Goal: Information Seeking & Learning: Find specific fact

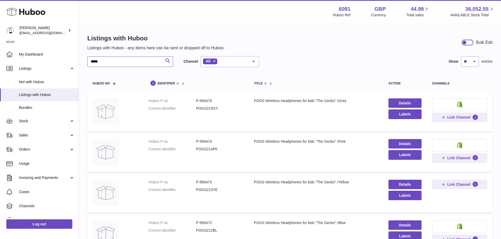
click at [113, 63] on input "*****" at bounding box center [130, 61] width 86 height 11
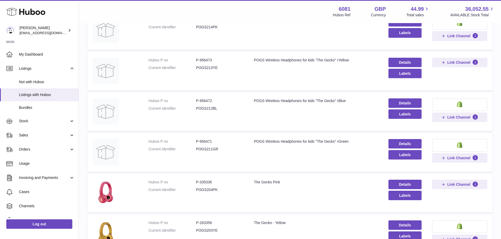
scroll to position [131, 0]
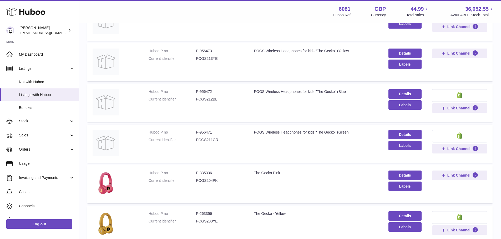
click at [204, 170] on td "Huboo P no P-335336 Current identifier POGS204PK" at bounding box center [195, 185] width 105 height 38
copy dd "335336"
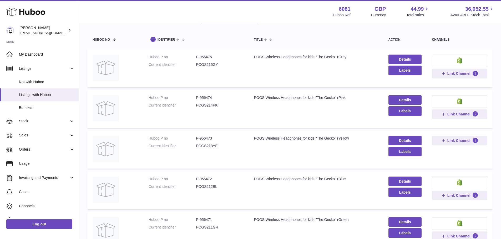
scroll to position [53, 0]
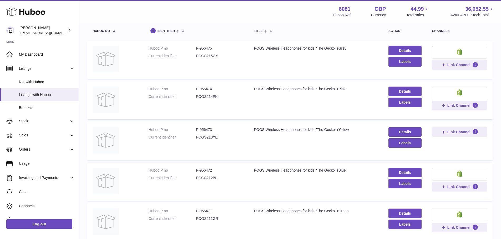
click at [213, 88] on dd "P-956474" at bounding box center [219, 89] width 47 height 5
click at [206, 91] on dd "P-956474" at bounding box center [219, 89] width 47 height 5
drag, startPoint x: 199, startPoint y: 89, endPoint x: 214, endPoint y: 90, distance: 15.0
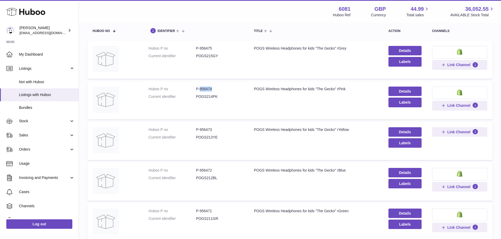
click at [214, 90] on dd "P-956474" at bounding box center [219, 89] width 47 height 5
copy dd "956474"
click at [260, 91] on div "POGS Wireless Headphones for kids "The Gecko" rPink" at bounding box center [316, 89] width 124 height 5
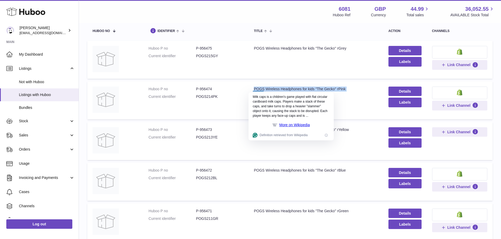
copy tr "POGS Wireless Headphones for kids "The Gecko" rPink"
click at [209, 88] on dd "P-956474" at bounding box center [219, 89] width 47 height 5
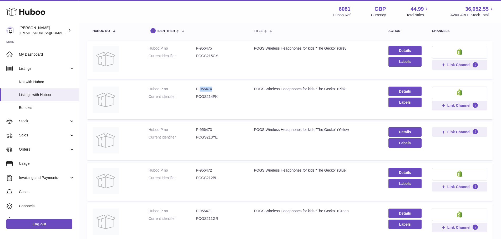
click at [209, 88] on dd "P-956474" at bounding box center [219, 89] width 47 height 5
copy dd "956474"
click at [412, 92] on link "Details" at bounding box center [404, 91] width 33 height 9
click at [403, 92] on link "Details" at bounding box center [404, 91] width 33 height 9
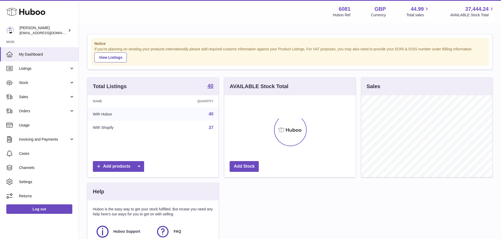
scroll to position [82, 131]
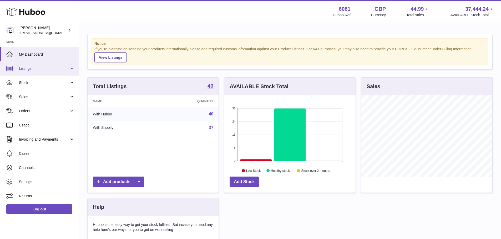
click at [35, 71] on link "Listings" at bounding box center [39, 68] width 79 height 14
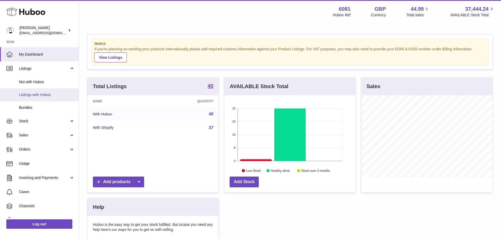
click at [39, 97] on span "Listings with Huboo" at bounding box center [47, 94] width 56 height 5
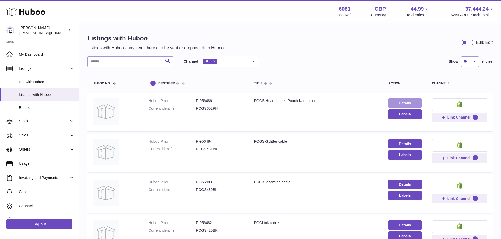
click at [401, 103] on link "Details" at bounding box center [404, 103] width 33 height 9
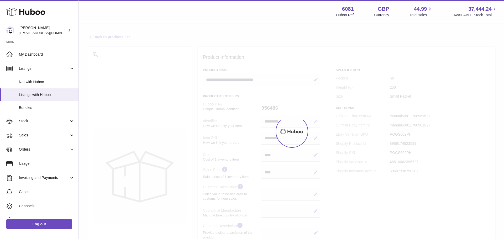
select select
select select "****"
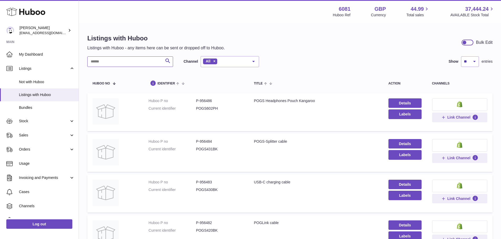
click at [107, 60] on input "text" at bounding box center [130, 61] width 86 height 11
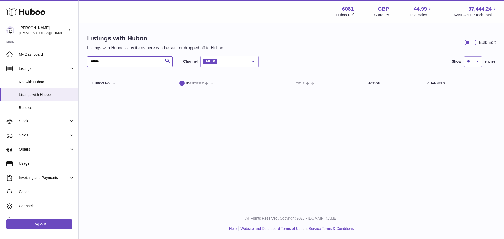
type input "******"
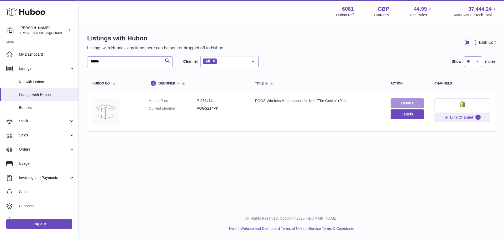
click at [399, 101] on link "Details" at bounding box center [407, 103] width 33 height 9
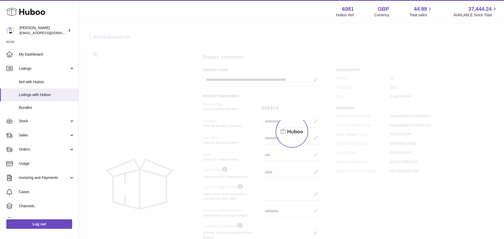
select select "**"
select select "****"
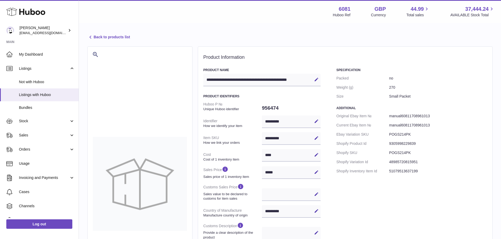
click at [95, 36] on link "Back to products list" at bounding box center [108, 37] width 43 height 6
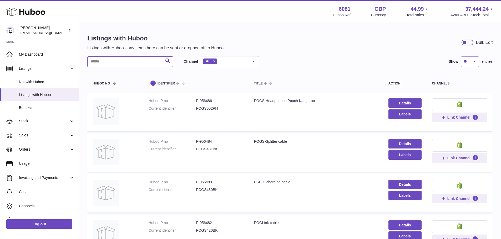
click at [122, 63] on input "text" at bounding box center [130, 61] width 86 height 11
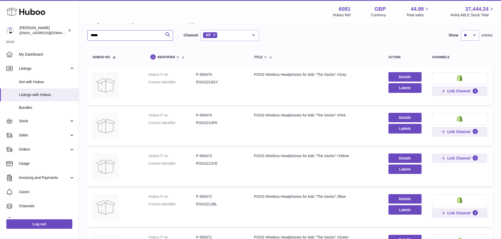
scroll to position [53, 0]
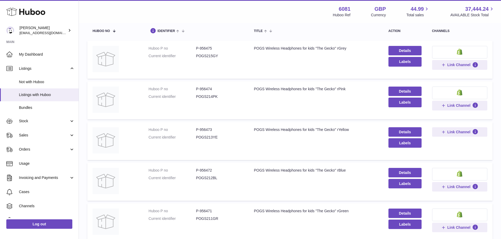
click at [208, 167] on td "Huboo P no P-956472 Current identifier POGS212BL" at bounding box center [195, 182] width 105 height 38
copy dd "956472"
drag, startPoint x: 252, startPoint y: 172, endPoint x: 349, endPoint y: 173, distance: 97.5
click at [349, 173] on td "Title POGS Wireless Headphones for kids "The Gecko" rBlue" at bounding box center [315, 182] width 134 height 38
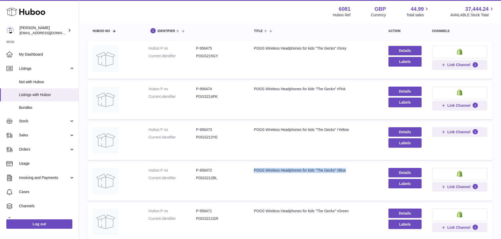
copy div "POGS Wireless Headphones for kids "The Gecko" rBlue"
click at [210, 172] on dd "P-956472" at bounding box center [219, 170] width 47 height 5
copy dd "956472"
click at [210, 126] on td "Huboo P no P-956473 Current identifier POGS213YE" at bounding box center [195, 141] width 105 height 38
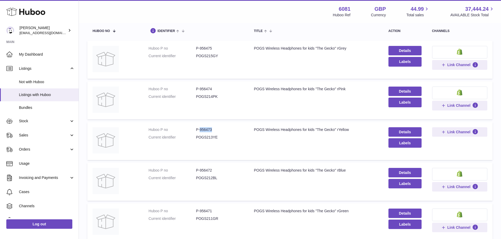
click at [210, 126] on td "Huboo P no P-956473 Current identifier POGS213YE" at bounding box center [195, 141] width 105 height 38
copy dd "956473"
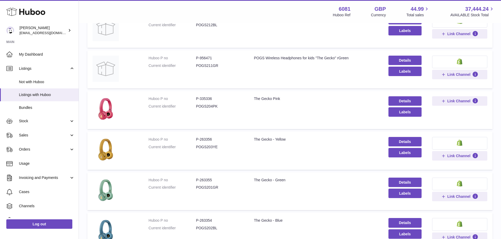
scroll to position [210, 0]
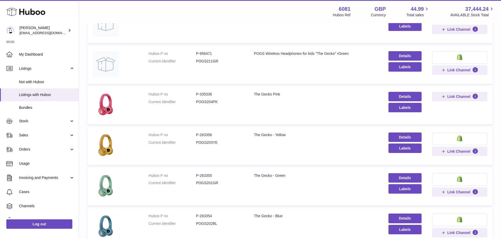
click at [209, 133] on dd "P-263356" at bounding box center [219, 135] width 47 height 5
copy dd "263356"
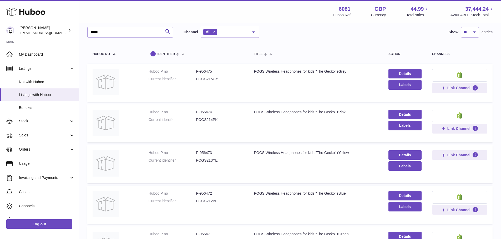
scroll to position [26, 0]
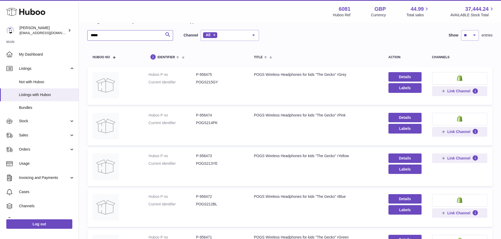
click at [109, 33] on input "*****" at bounding box center [130, 35] width 86 height 11
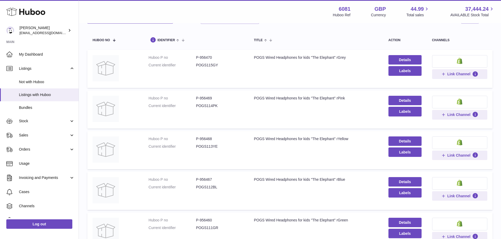
scroll to position [53, 0]
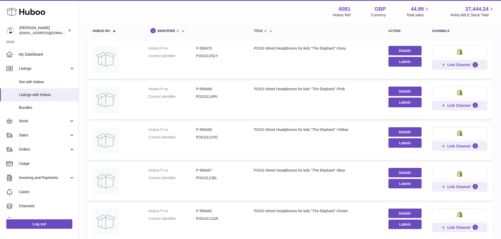
click at [208, 131] on dd "P-956468" at bounding box center [219, 129] width 47 height 5
copy dd "956468"
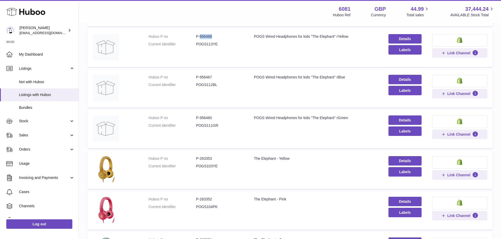
scroll to position [158, 0]
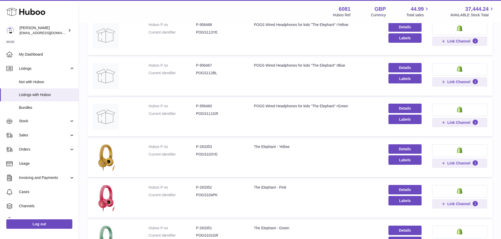
click at [200, 146] on dd "P-263353" at bounding box center [219, 147] width 47 height 5
copy dd "263353"
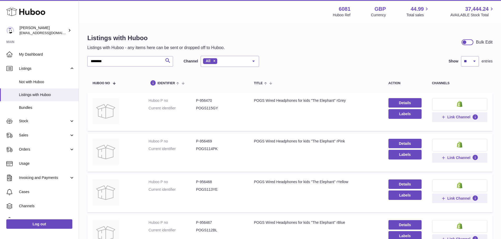
scroll to position [0, 0]
click at [140, 65] on input "********" at bounding box center [130, 61] width 86 height 11
type input "*"
click at [140, 58] on input "******" at bounding box center [130, 61] width 86 height 11
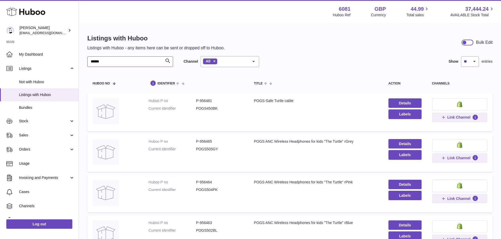
click at [140, 58] on input "******" at bounding box center [130, 61] width 86 height 11
paste input "text"
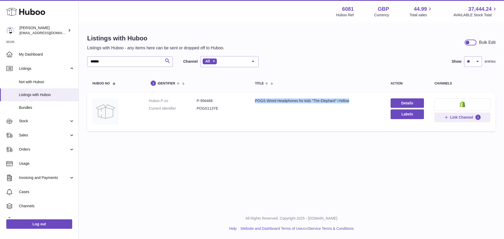
drag, startPoint x: 254, startPoint y: 100, endPoint x: 355, endPoint y: 106, distance: 101.1
click at [355, 106] on td "Title POGS Wired Headphones for kids "The Elephant" rYellow" at bounding box center [318, 112] width 136 height 38
copy div "POGS Wired Headphones for kids "The Elephant" rYellow"
drag, startPoint x: 201, startPoint y: 100, endPoint x: 216, endPoint y: 102, distance: 15.6
click at [216, 102] on dd "P-956468" at bounding box center [221, 101] width 48 height 5
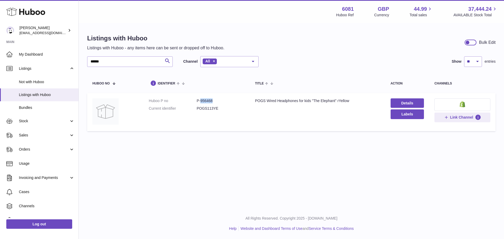
copy dd "956468"
click at [116, 60] on input "******" at bounding box center [130, 61] width 86 height 11
paste input "text"
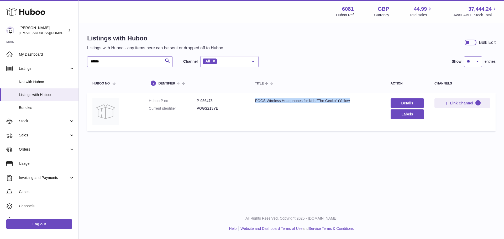
drag, startPoint x: 257, startPoint y: 101, endPoint x: 357, endPoint y: 101, distance: 100.1
click at [357, 101] on td "Title POGS Wireless Headphones for kids "The Gecko" rYellow" at bounding box center [318, 112] width 136 height 38
copy div "POGS Wireless Headphones for kids "The Gecko" rYellow"
click at [202, 101] on dd "P-956473" at bounding box center [221, 101] width 48 height 5
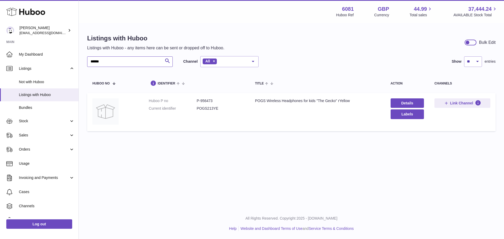
click at [106, 63] on input "******" at bounding box center [130, 61] width 86 height 11
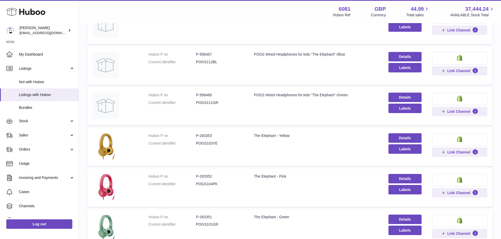
scroll to position [210, 0]
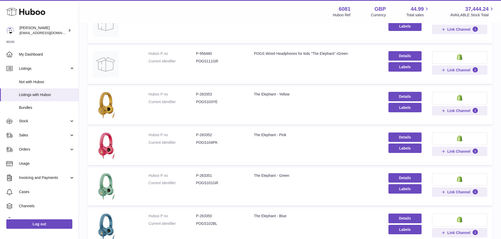
click at [208, 178] on dd "P-263351" at bounding box center [219, 175] width 47 height 5
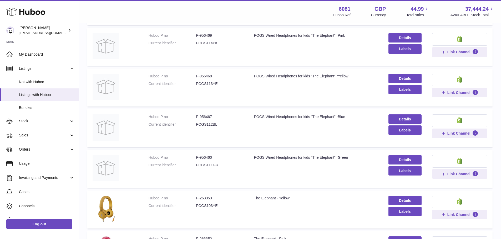
scroll to position [105, 0]
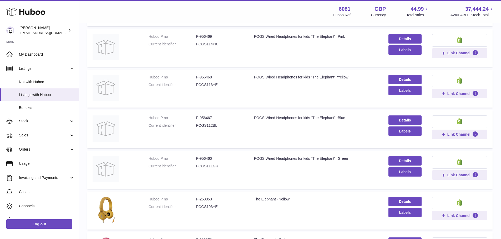
click at [205, 157] on dd "P-956460" at bounding box center [219, 158] width 47 height 5
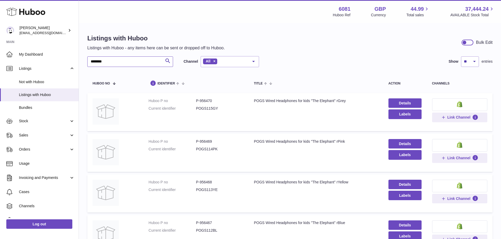
drag, startPoint x: 111, startPoint y: 65, endPoint x: 106, endPoint y: 64, distance: 5.0
click at [106, 64] on input "********" at bounding box center [130, 61] width 86 height 11
click at [115, 64] on input "********" at bounding box center [130, 61] width 86 height 11
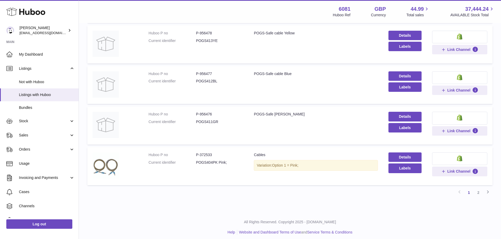
scroll to position [316, 0]
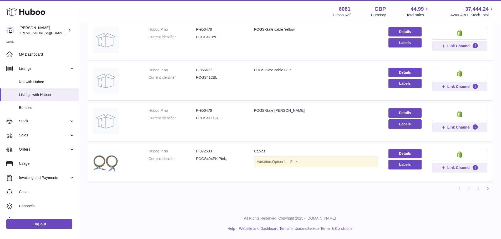
click at [208, 149] on dd "P-372533" at bounding box center [219, 151] width 47 height 5
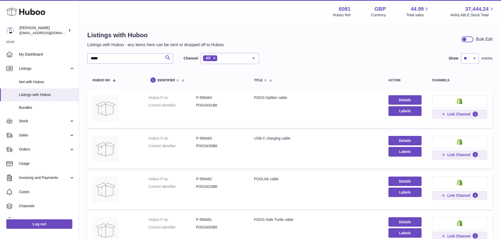
scroll to position [0, 0]
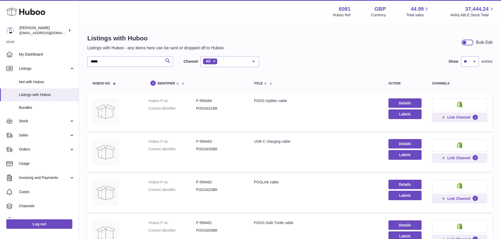
click at [213, 184] on dd "P-956482" at bounding box center [219, 182] width 47 height 5
click at [209, 182] on dd "P-956482" at bounding box center [219, 182] width 47 height 5
click at [263, 182] on div "POGLink cable" at bounding box center [316, 182] width 124 height 5
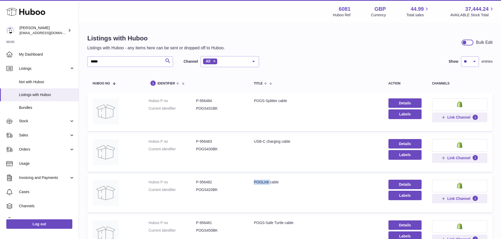
click at [263, 182] on div "POGLink cable" at bounding box center [316, 182] width 124 height 5
click at [202, 184] on dd "P-956482" at bounding box center [219, 182] width 47 height 5
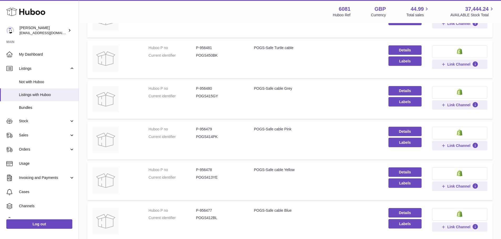
scroll to position [210, 0]
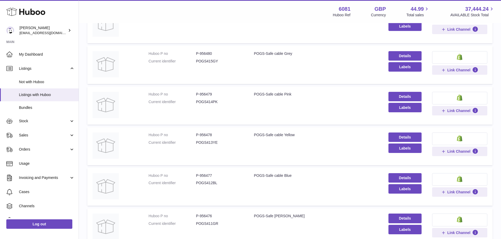
click at [210, 175] on dd "P-956477" at bounding box center [219, 175] width 47 height 5
click at [257, 177] on div "POGS-Safe cable Blue" at bounding box center [316, 175] width 124 height 5
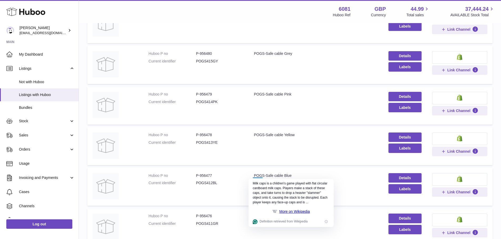
click at [201, 196] on td "Huboo P no P-956477 Current identifier POGS412BL" at bounding box center [195, 187] width 105 height 38
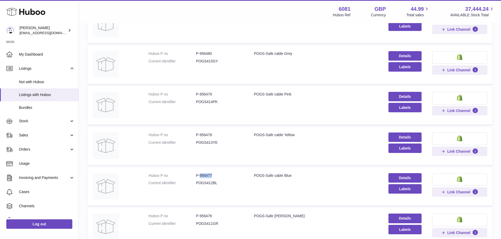
drag, startPoint x: 200, startPoint y: 175, endPoint x: 219, endPoint y: 178, distance: 19.9
click at [219, 178] on dd "P-956477" at bounding box center [219, 175] width 47 height 5
click at [212, 95] on dd "P-956479" at bounding box center [219, 94] width 47 height 5
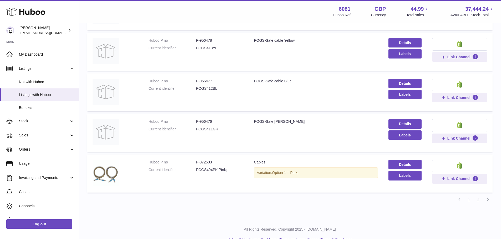
scroll to position [316, 0]
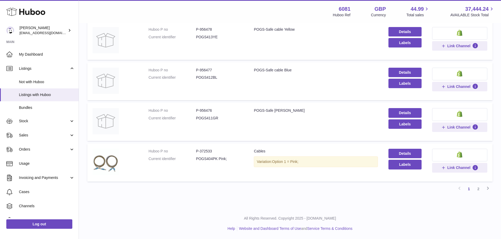
click at [209, 150] on dd "P-372533" at bounding box center [219, 151] width 47 height 5
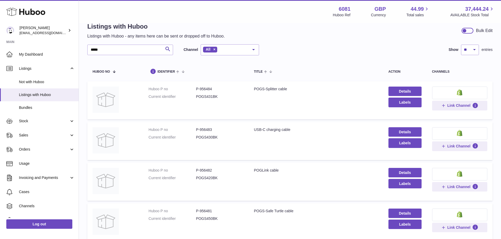
scroll to position [0, 0]
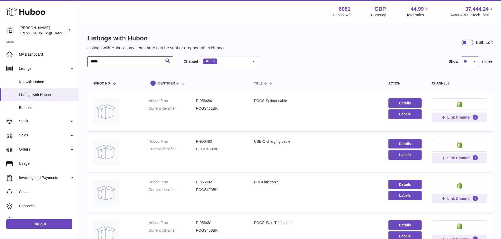
click at [140, 60] on input "*****" at bounding box center [130, 61] width 86 height 11
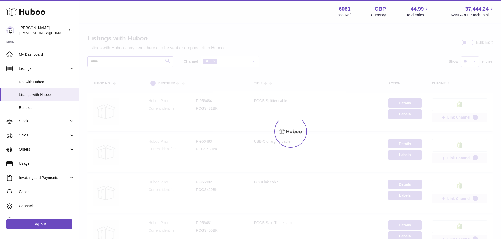
type input "*****"
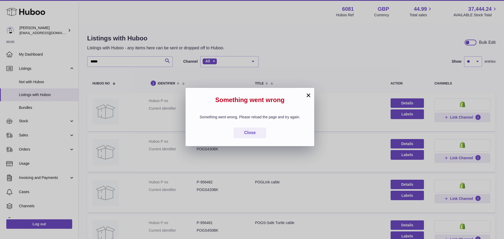
click at [308, 92] on button "×" at bounding box center [309, 95] width 6 height 6
